Goal: Task Accomplishment & Management: Complete application form

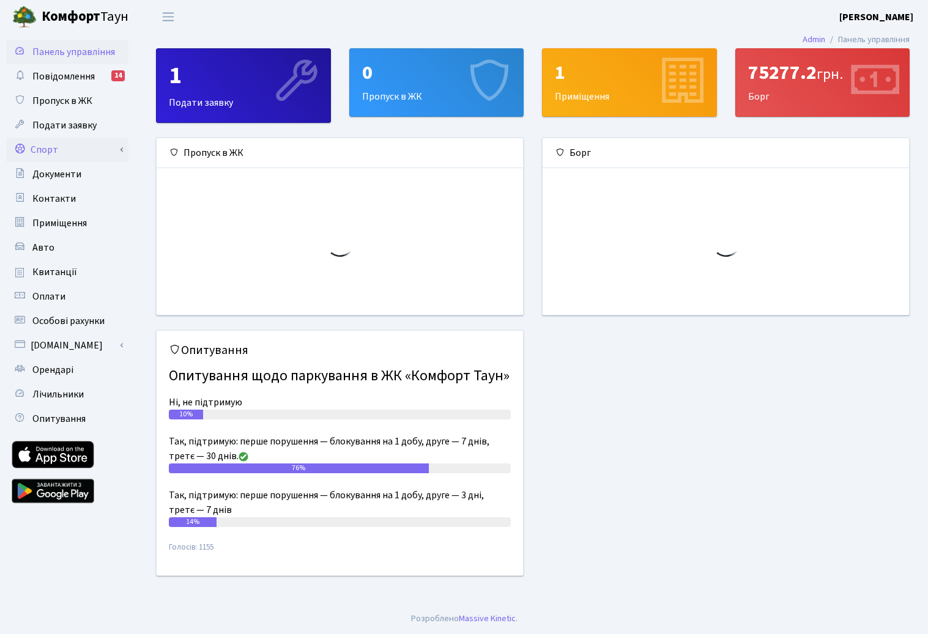
click at [65, 150] on link "Спорт" at bounding box center [67, 150] width 122 height 24
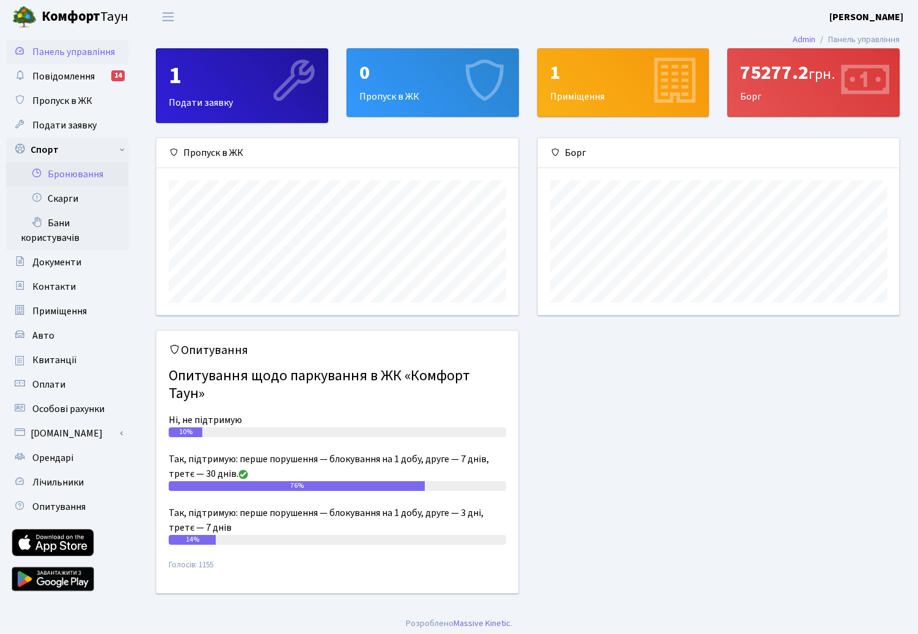
click at [75, 172] on link "Бронювання" at bounding box center [67, 174] width 122 height 24
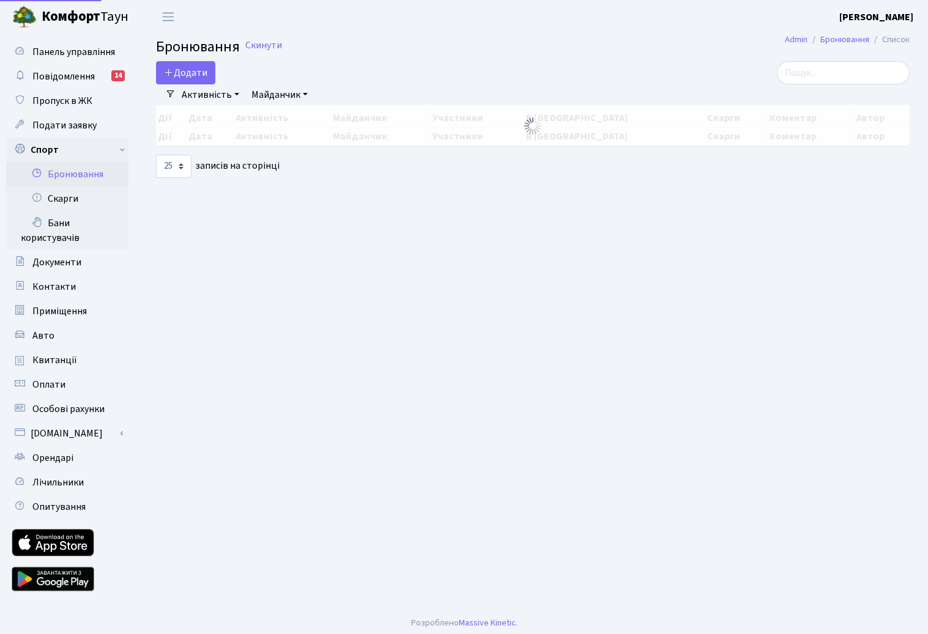
select select "25"
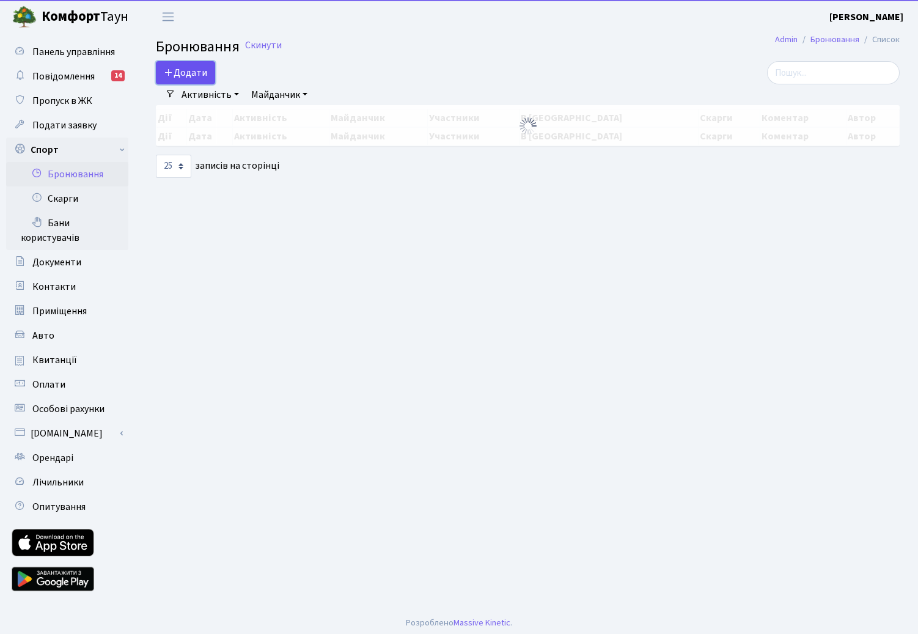
click at [209, 78] on button "Додати" at bounding box center [185, 72] width 59 height 23
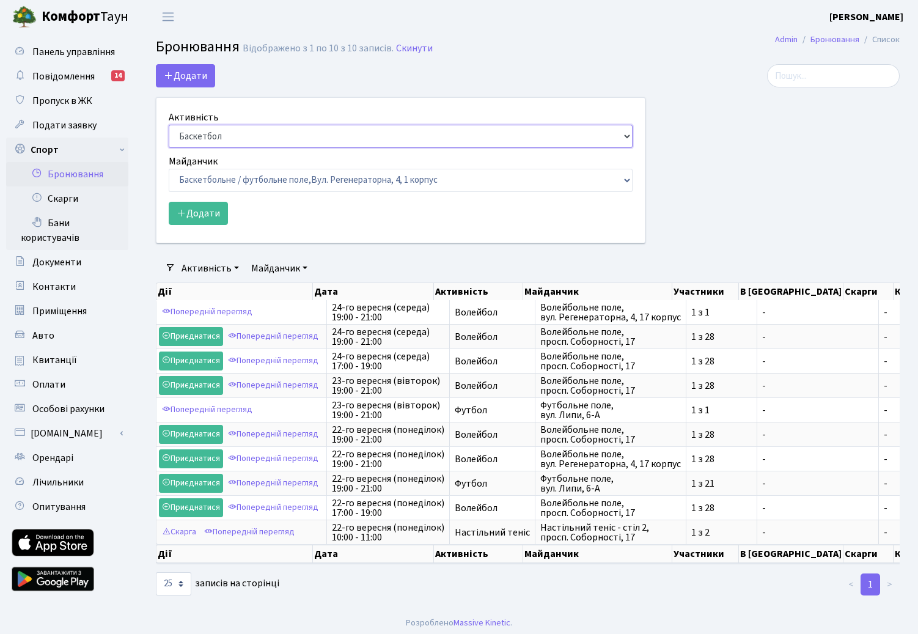
click at [218, 138] on select "Баскетбол Волейбол Йога Катання на роликах Настільний теніс [PERSON_NAME] Фітнес" at bounding box center [401, 136] width 464 height 23
select select "1"
click at [169, 125] on select "Баскетбол Волейбол Йога Катання на роликах Настільний теніс [PERSON_NAME] Фітнес" at bounding box center [401, 136] width 464 height 23
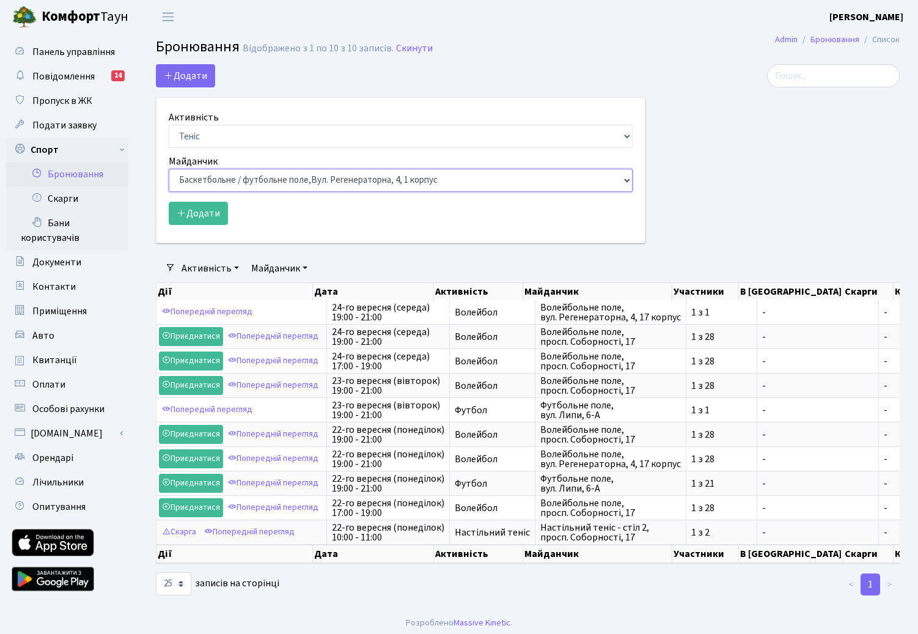
click at [213, 180] on select "Баскетбольне / футбольне поле, [GEOGRAPHIC_DATA]. [STREET_ADDRESS]. [STREET_ADD…" at bounding box center [401, 180] width 464 height 23
